Goal: Information Seeking & Learning: Find specific fact

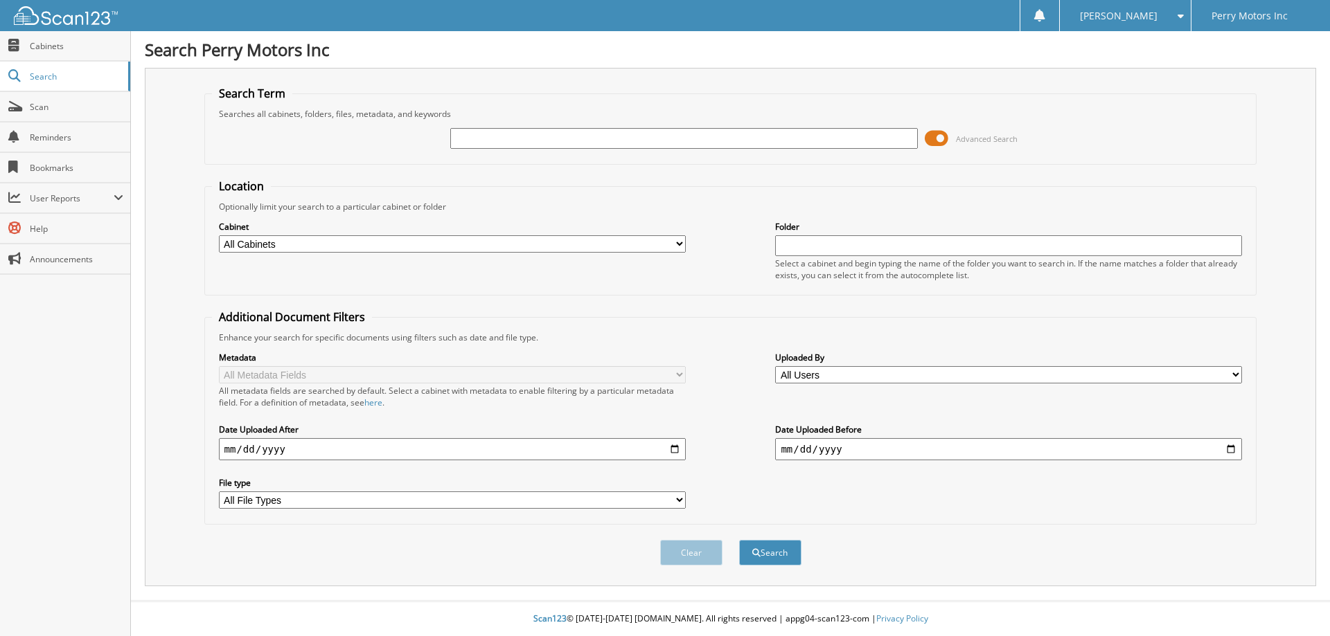
select select "50496"
click at [219, 235] on select "All Cabinets 2020 BODY SHOP RECEIPTS 2020 BODY SHOP RO 2021 BODY SHOP RECEIPTS …" at bounding box center [452, 243] width 467 height 17
click at [506, 136] on input "text" at bounding box center [683, 138] width 467 height 21
type input "302971"
click at [739, 540] on button "Search" at bounding box center [770, 553] width 62 height 26
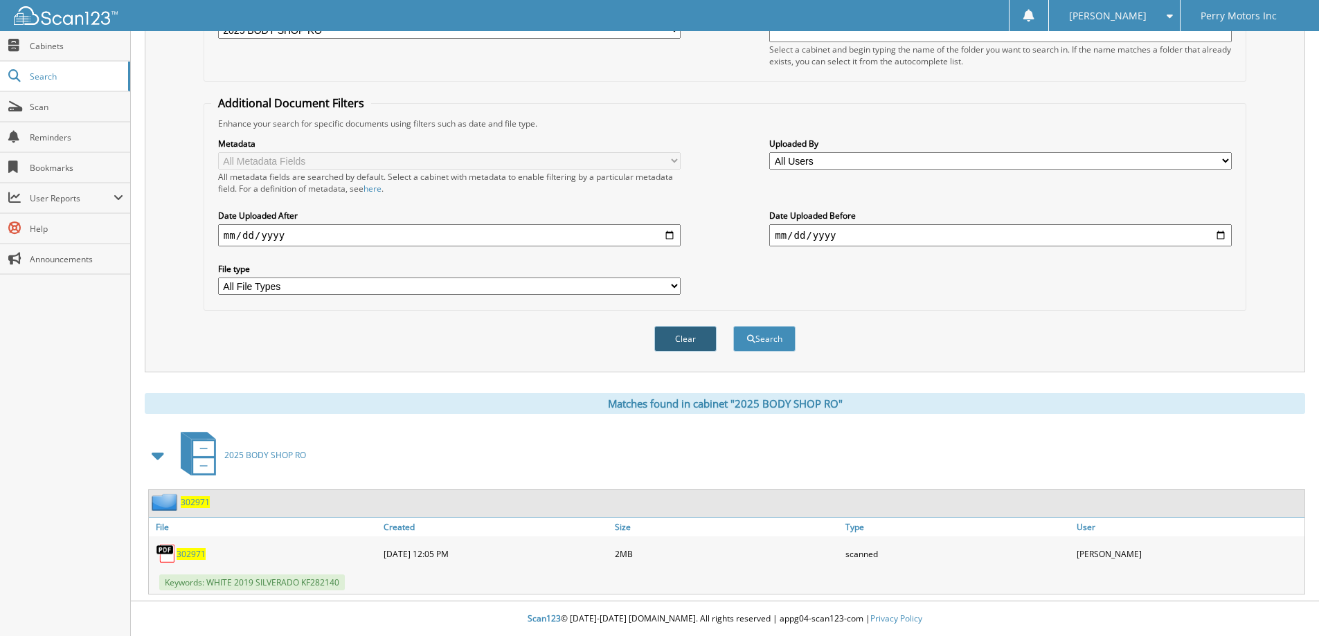
click at [667, 340] on button "Clear" at bounding box center [685, 339] width 62 height 26
select select
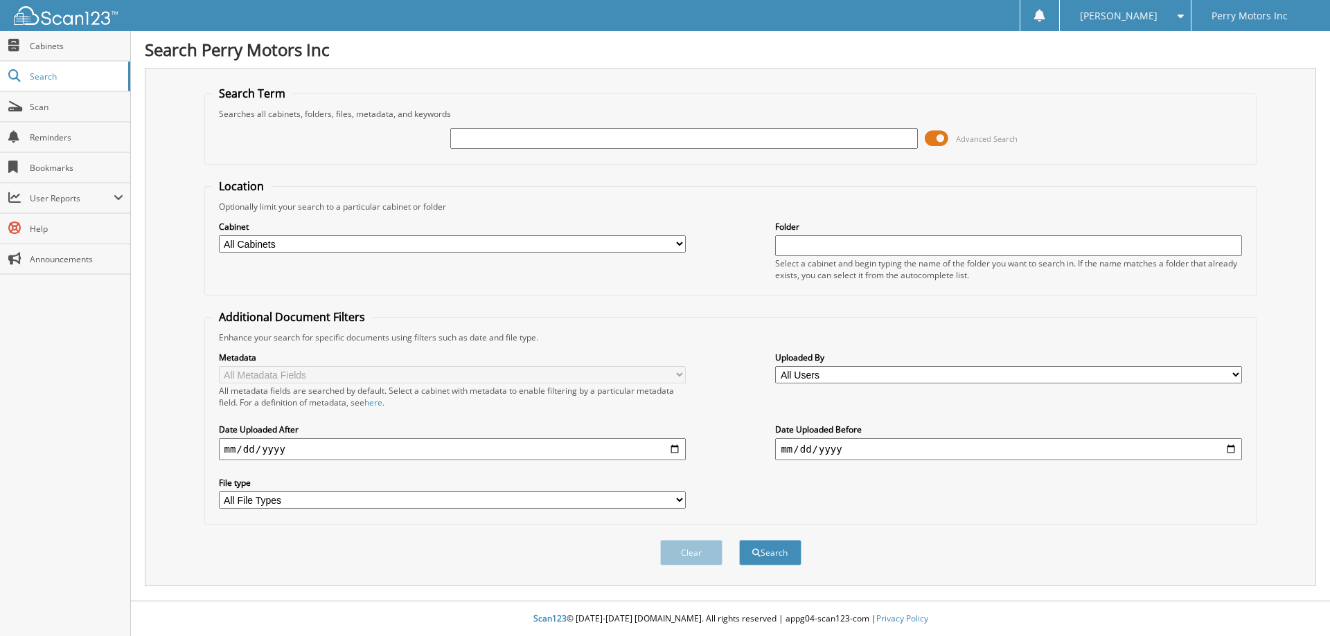
click at [615, 139] on input "text" at bounding box center [683, 138] width 467 height 21
type input "302967"
click at [739, 540] on button "Search" at bounding box center [770, 553] width 62 height 26
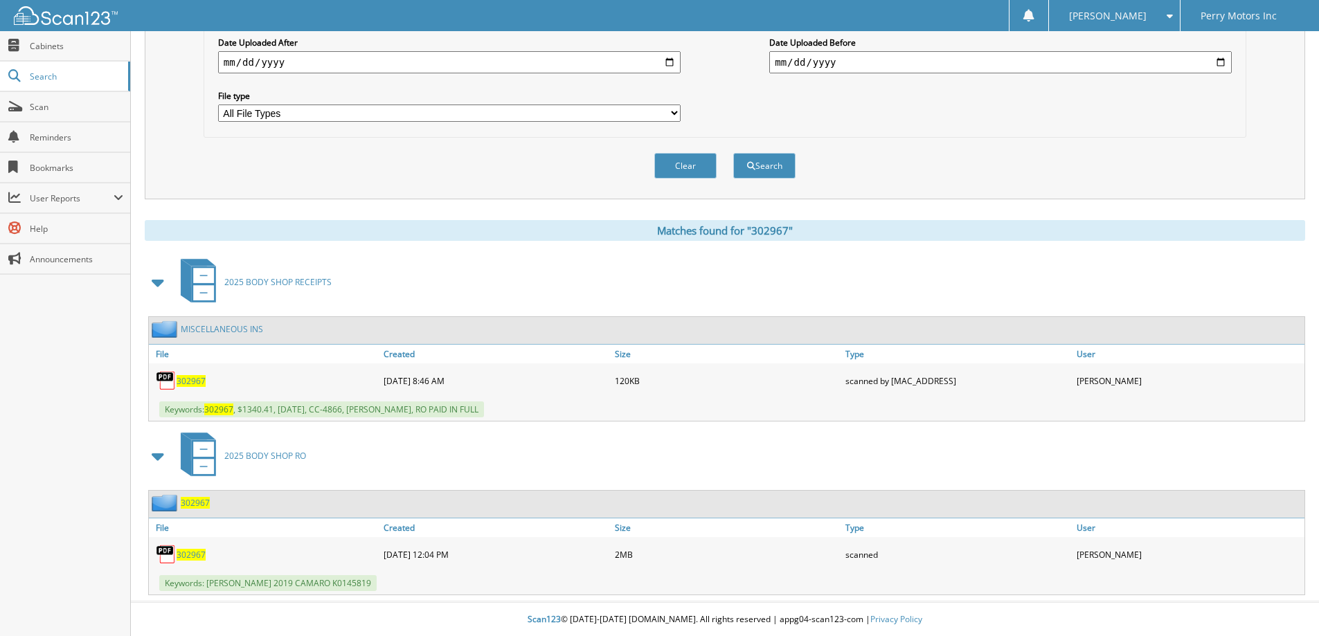
scroll to position [388, 0]
click at [674, 166] on button "Clear" at bounding box center [685, 165] width 62 height 26
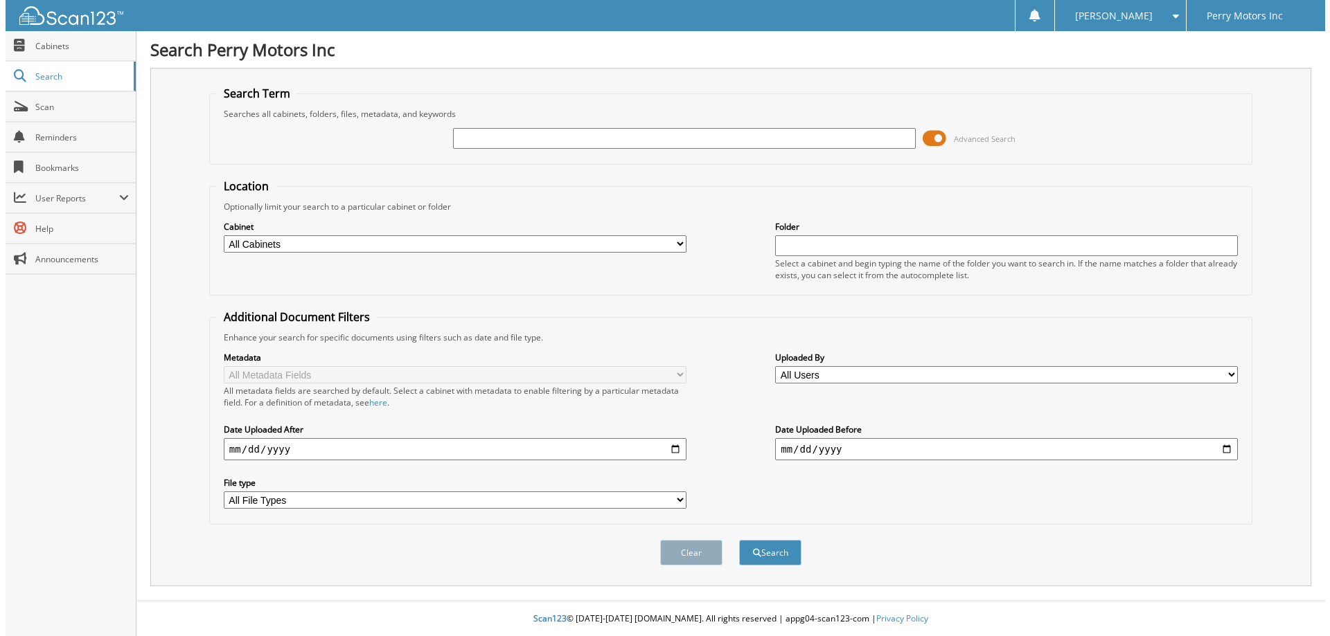
scroll to position [0, 0]
click at [638, 136] on input "text" at bounding box center [683, 138] width 467 height 21
type input "302963"
click at [739, 540] on button "Search" at bounding box center [770, 553] width 62 height 26
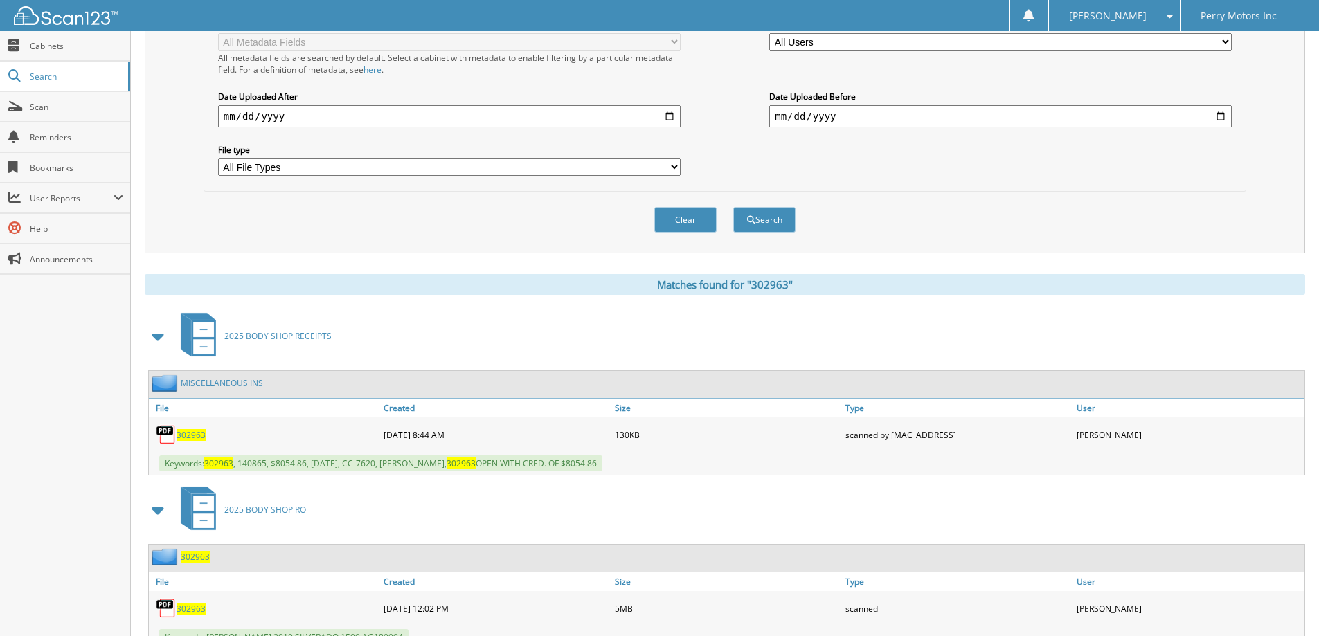
scroll to position [388, 0]
